Goal: Register for event/course

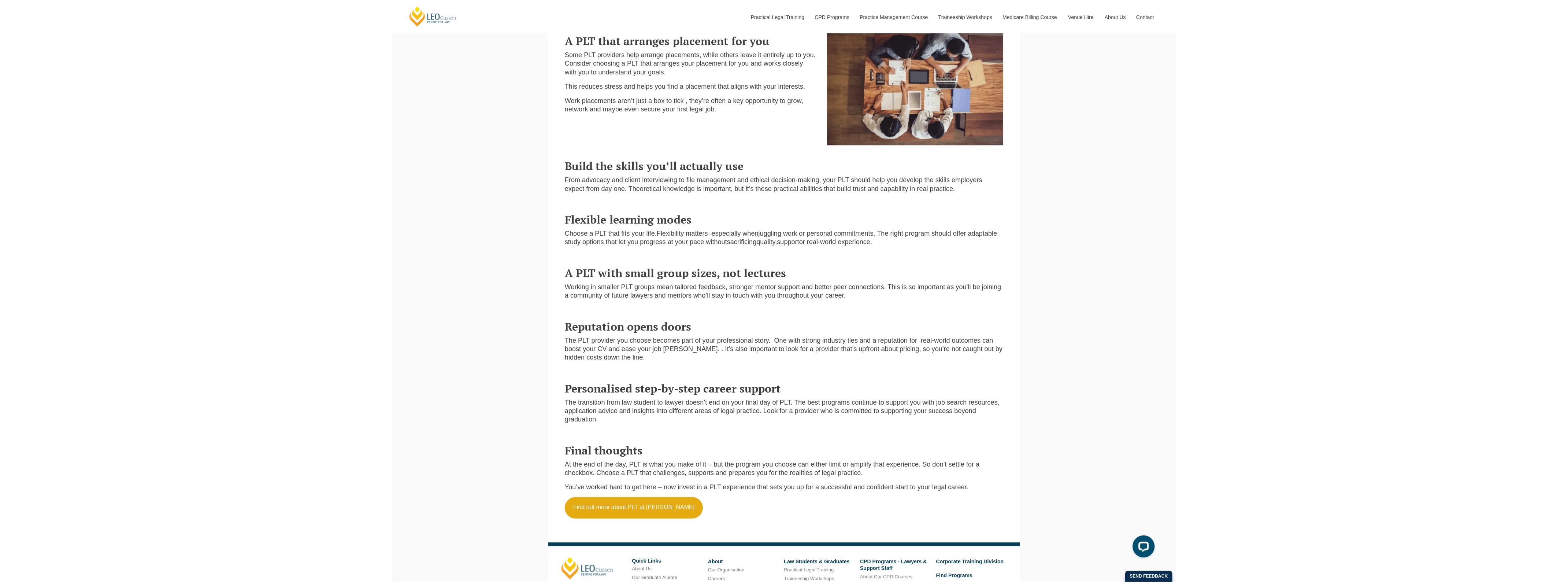
scroll to position [740, 0]
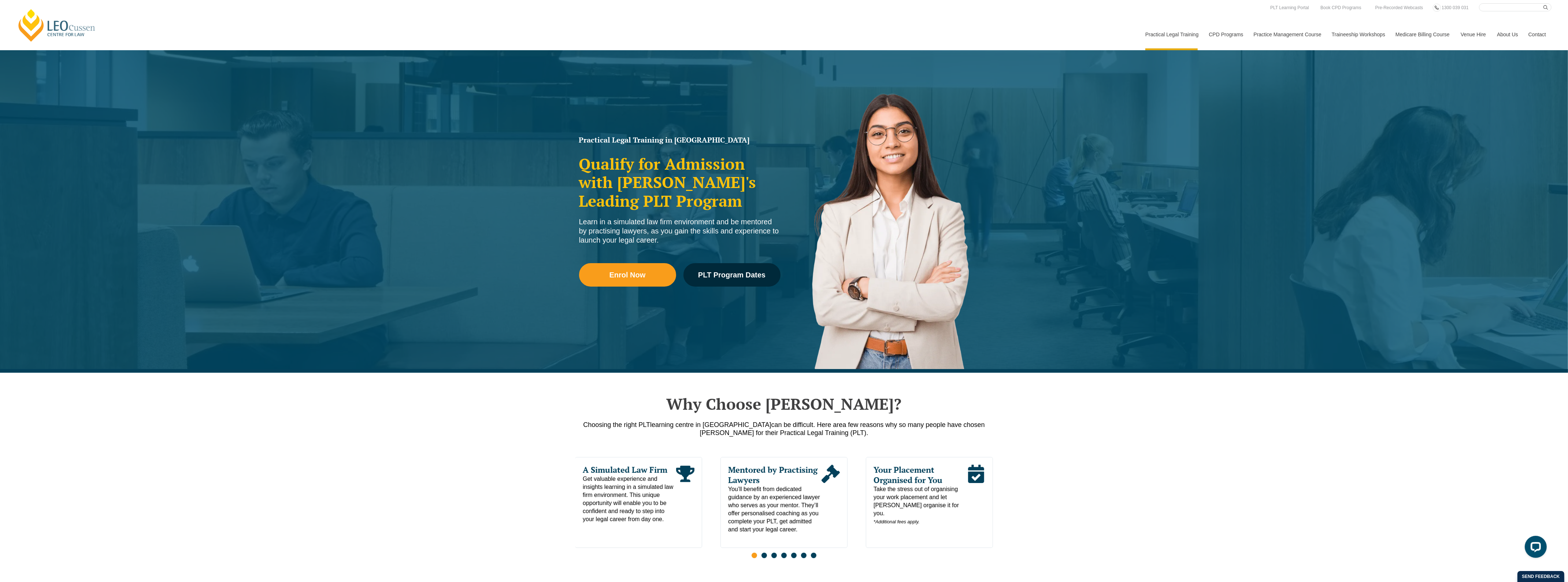
click at [1492, 9] on input "Search here" at bounding box center [1515, 7] width 72 height 8
type input "unpacked"
click at [1544, 3] on button "submit" at bounding box center [1547, 7] width 8 height 8
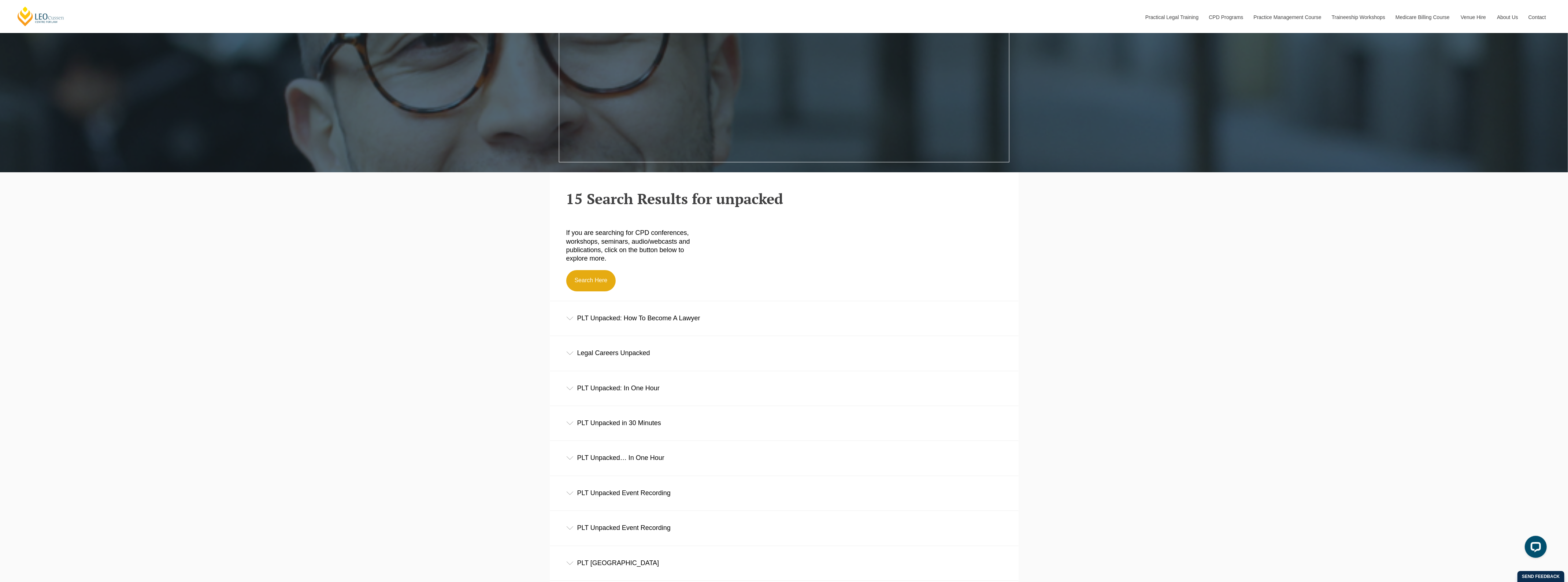
scroll to position [412, 0]
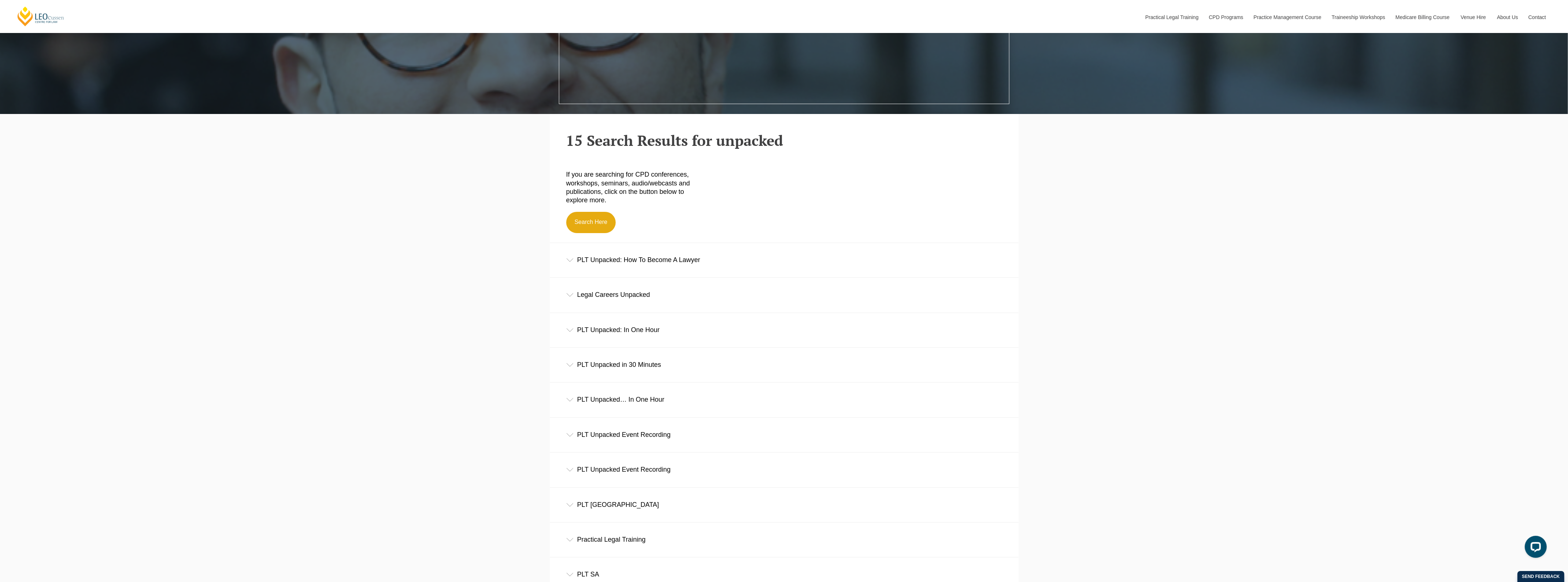
click at [628, 399] on div "PLT Unpacked… In One Hour" at bounding box center [784, 399] width 469 height 34
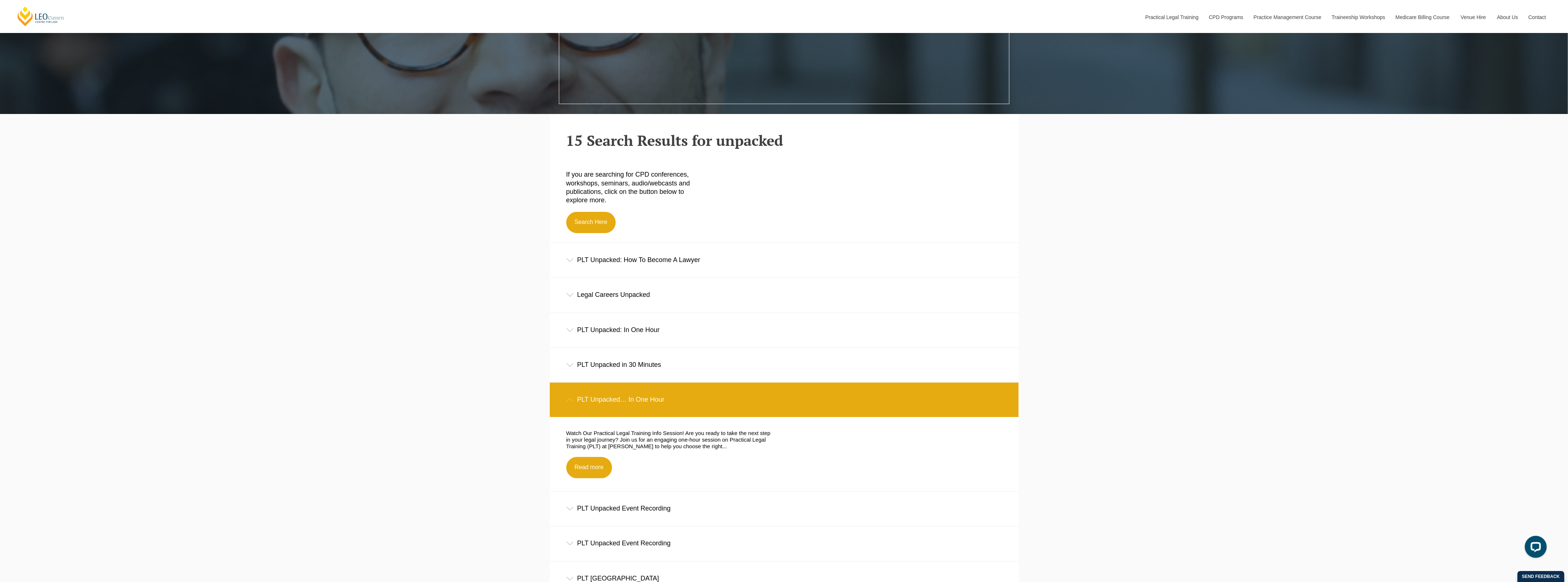
click at [625, 332] on div "PLT Unpacked: In One Hour" at bounding box center [784, 330] width 469 height 34
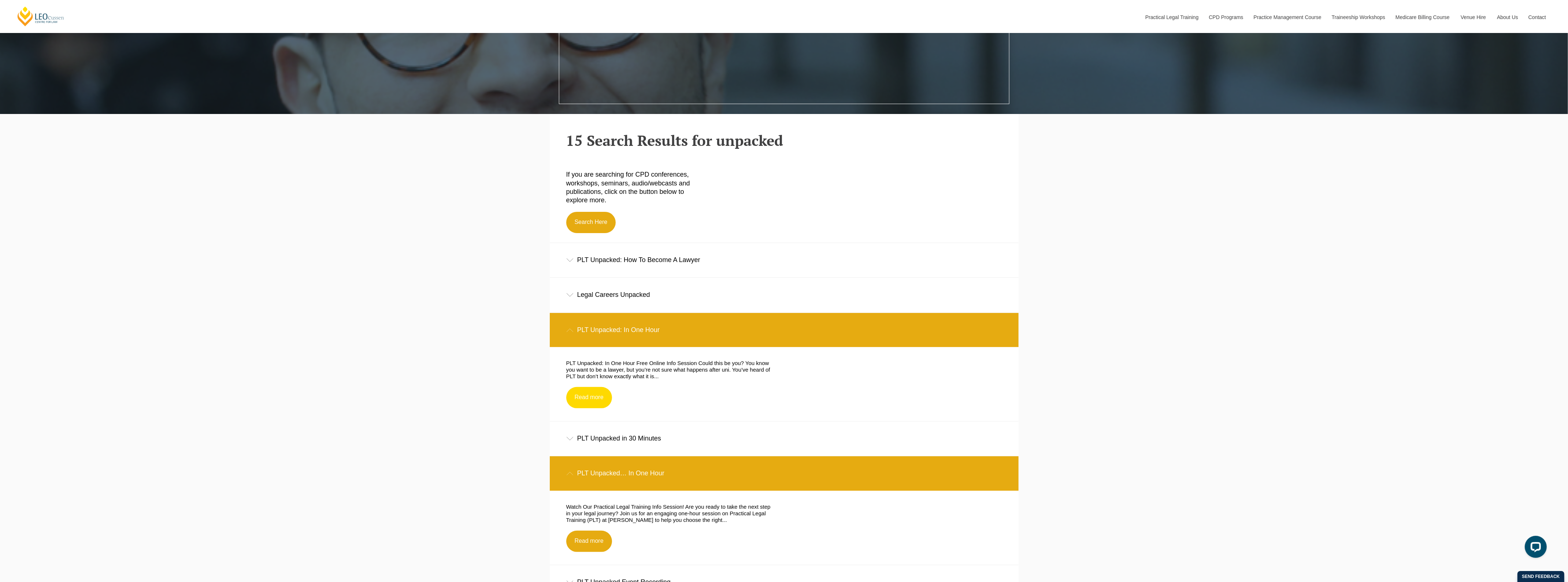
click at [572, 394] on link "Read more" at bounding box center [589, 397] width 46 height 21
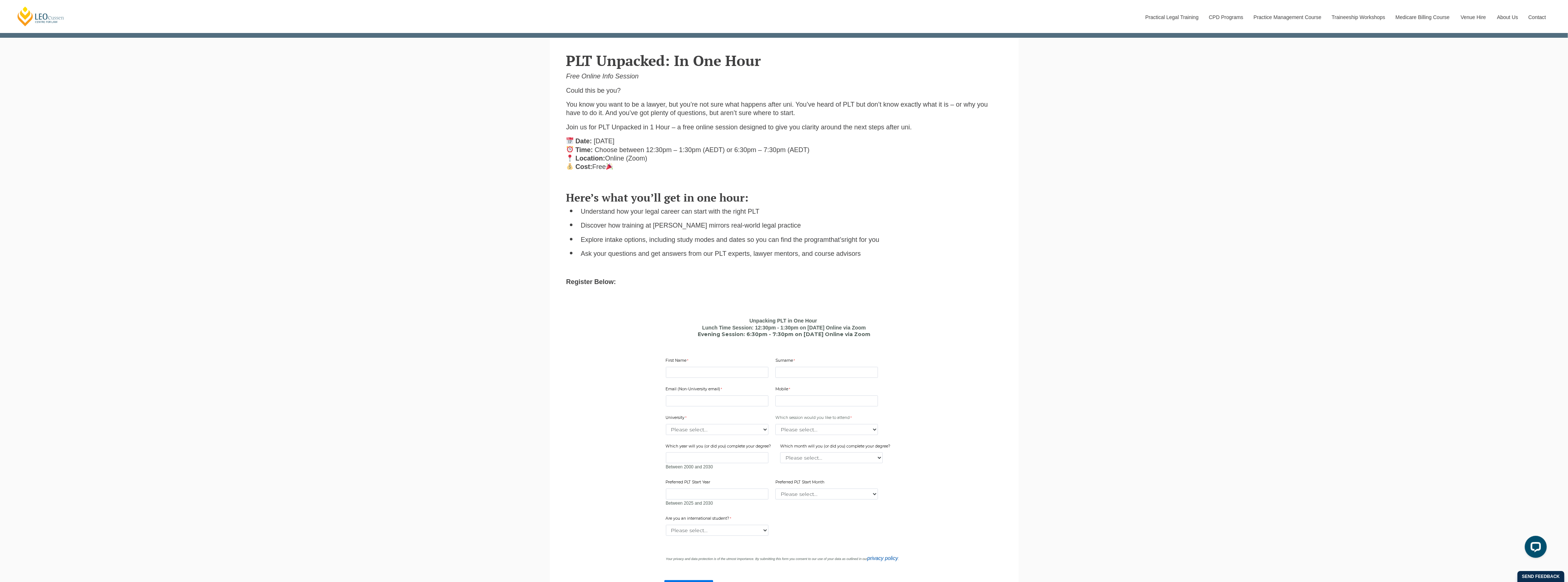
scroll to position [550, 0]
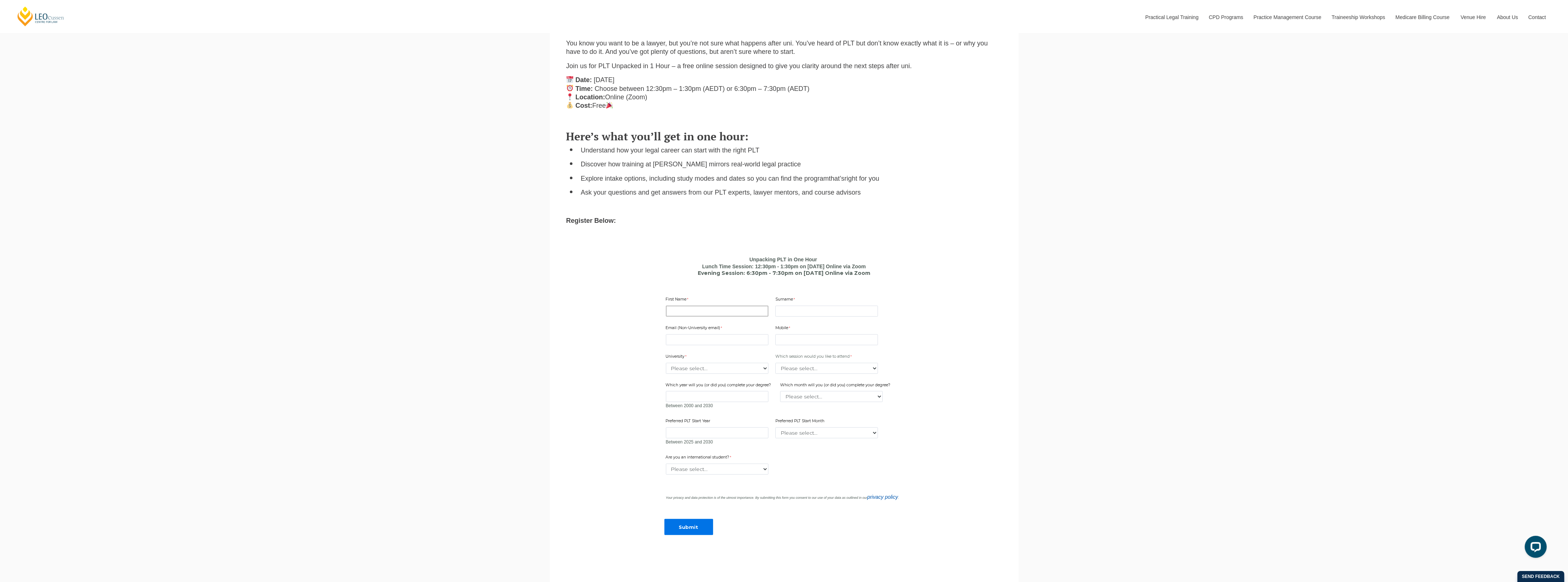
click at [724, 313] on input "First Name" at bounding box center [717, 311] width 102 height 11
type input "Helen"
type input "Ceravolo"
type input "hceravolo@leocussen.edu.au"
type input "0417367327"
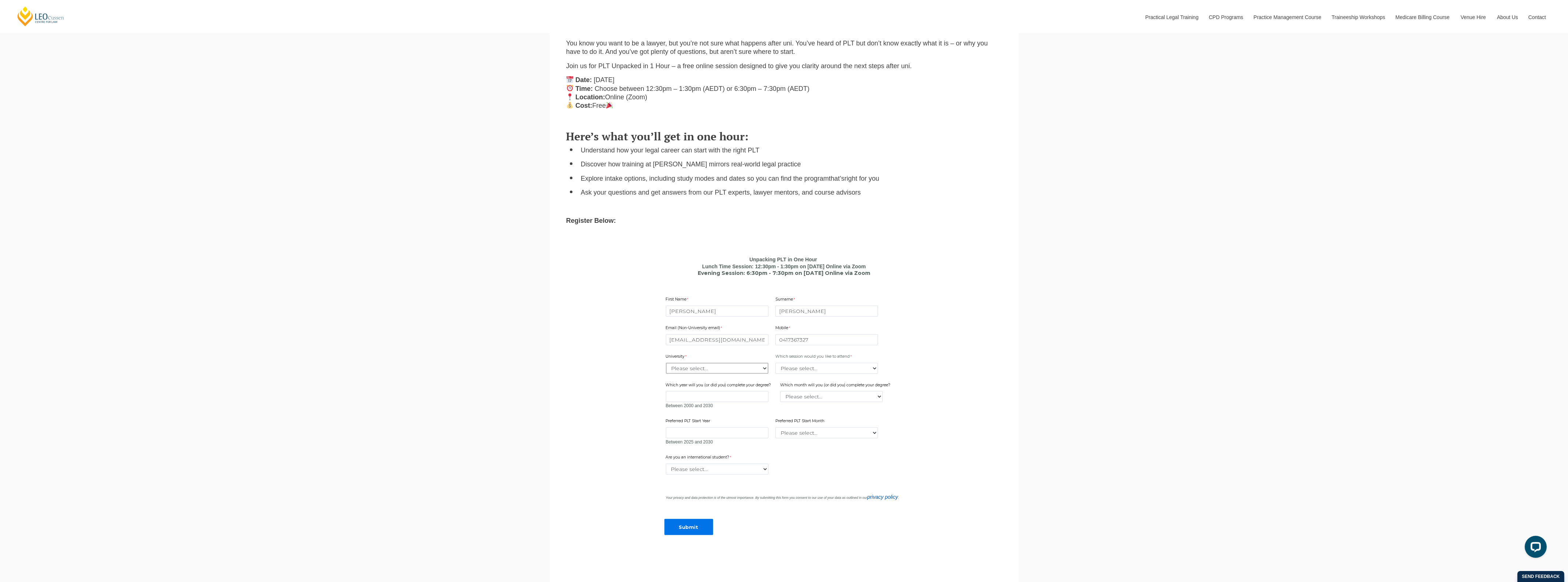
click at [730, 367] on select "Please select... Australian Catholic University Australian National University …" at bounding box center [717, 368] width 102 height 11
select select "tfa_2220"
click at [666, 363] on select "Please select... Australian Catholic University Australian National University …" at bounding box center [717, 368] width 102 height 11
click at [782, 370] on input "If University not listed, please specify" at bounding box center [827, 368] width 102 height 11
type input "test"
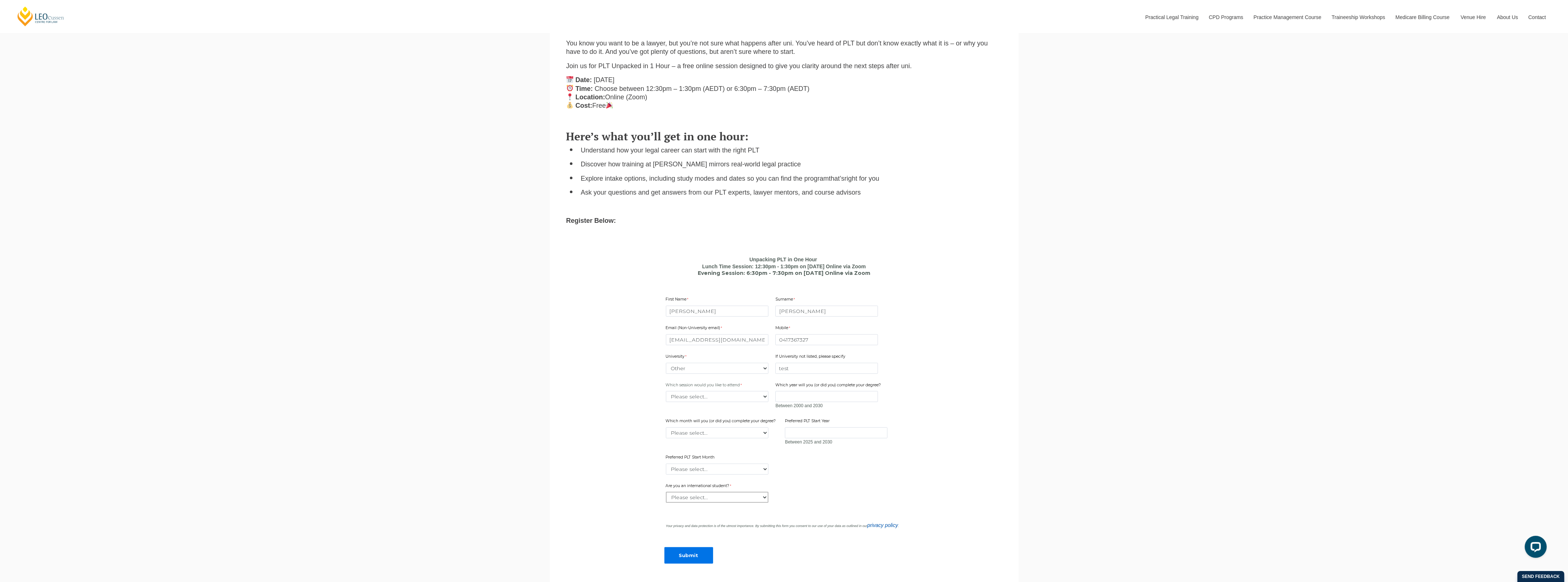
click at [688, 497] on select "Please select... Yes No" at bounding box center [717, 497] width 102 height 11
select select "tfa_59"
click at [666, 492] on select "Please select... Yes No" at bounding box center [717, 497] width 102 height 11
click at [679, 553] on input "Submit" at bounding box center [689, 555] width 49 height 16
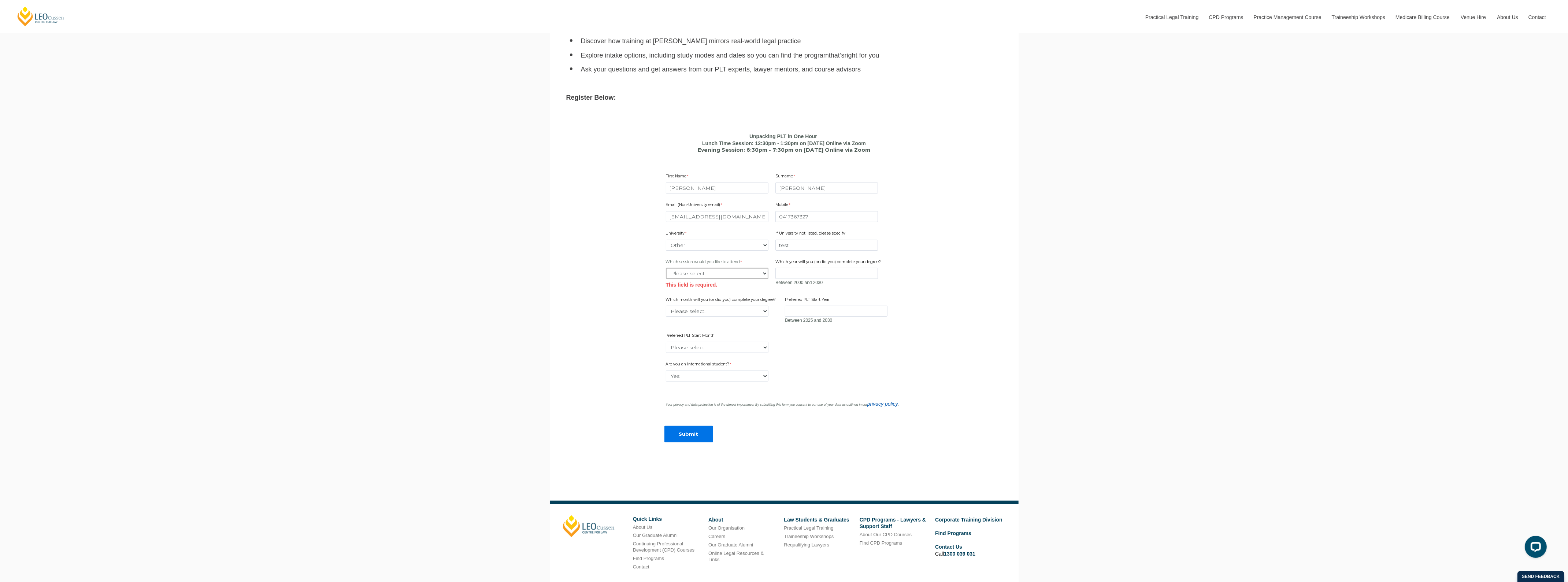
scroll to position [726, 0]
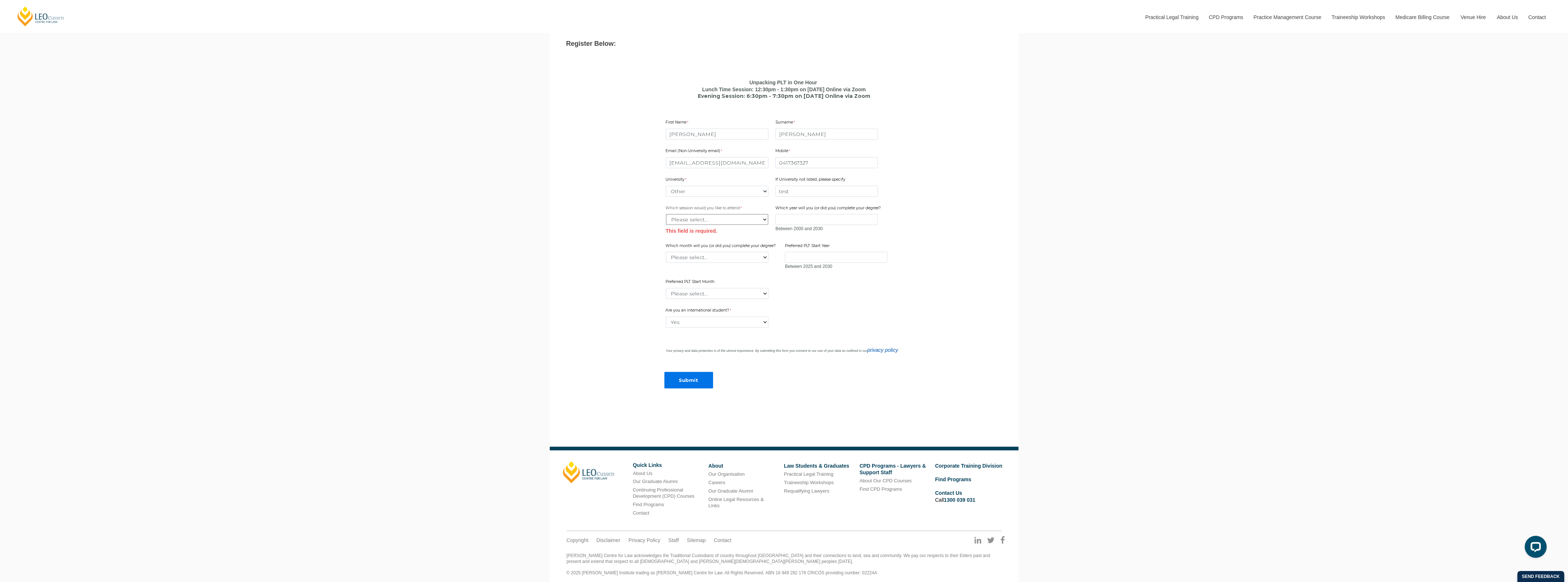
click at [716, 217] on select "Please select... Lunch time session – 12:30pm – 1:30pm AEST Evening session – 6…" at bounding box center [717, 219] width 102 height 11
select select "tfa_2412"
click at [666, 214] on select "Please select... Lunch time session – 12:30pm – 1:30pm AEST Evening session – 6…" at bounding box center [717, 219] width 102 height 11
click at [683, 379] on input "Submit" at bounding box center [689, 380] width 49 height 16
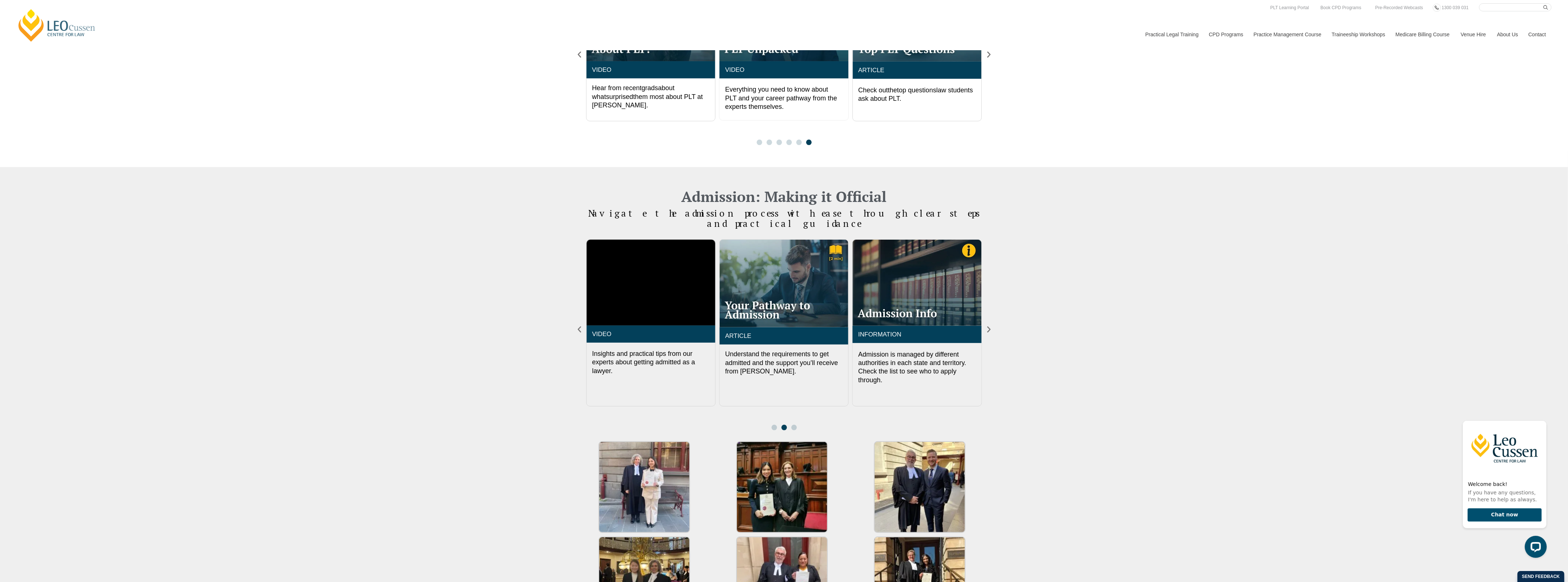
click at [488, 345] on div "Admission: Making it Official Navigate the admission process with ease through …" at bounding box center [784, 408] width 1568 height 483
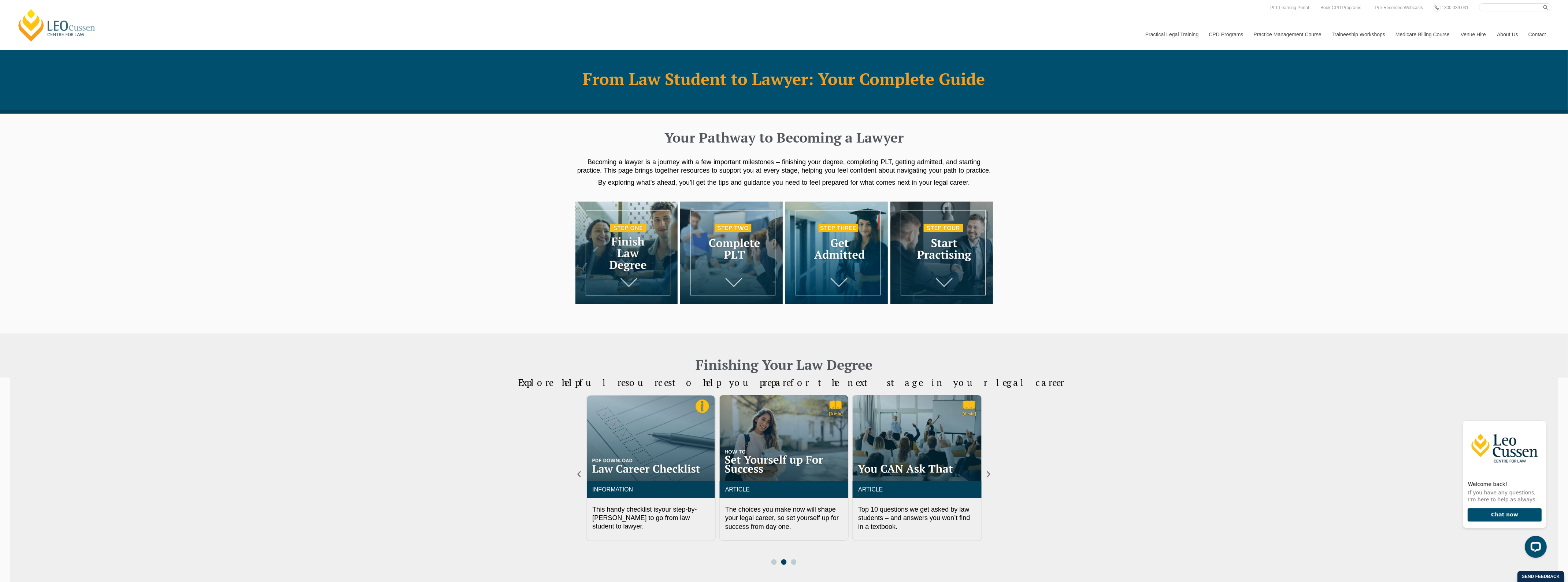
click at [819, 240] on img at bounding box center [836, 253] width 102 height 102
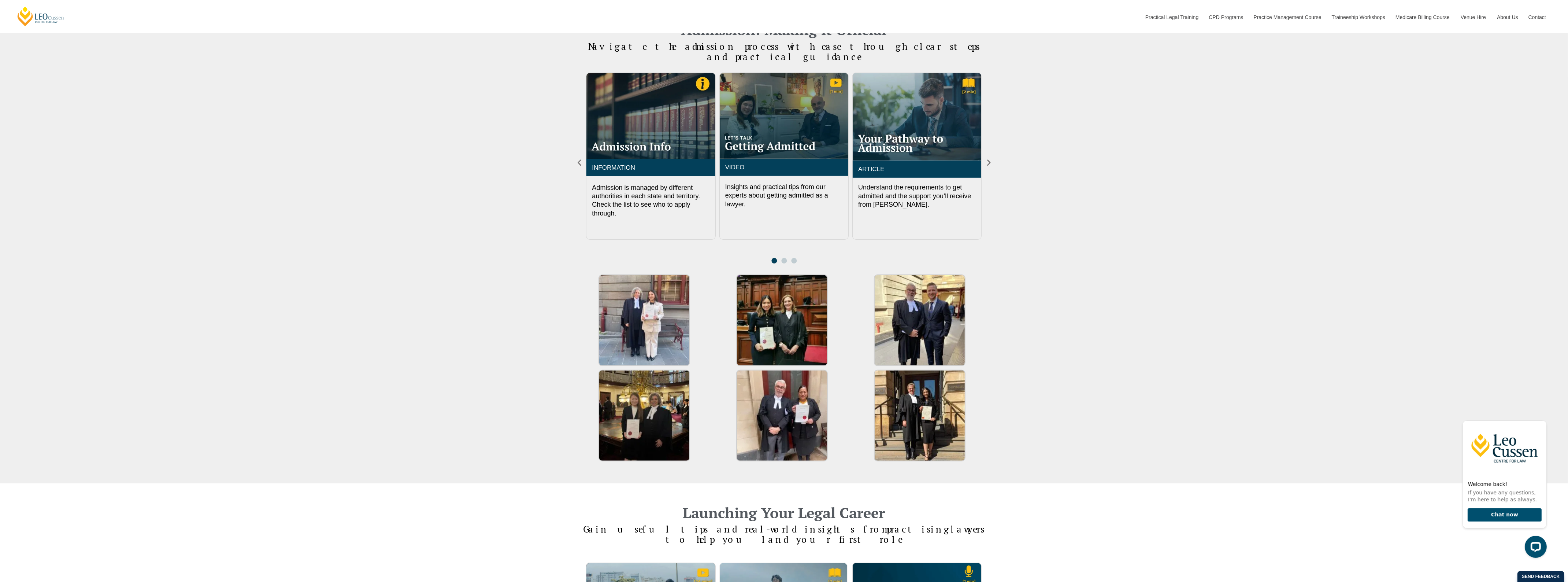
scroll to position [866, 0]
